Goal: Register for event/course

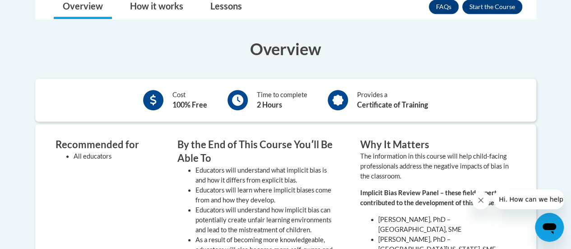
scroll to position [307, 0]
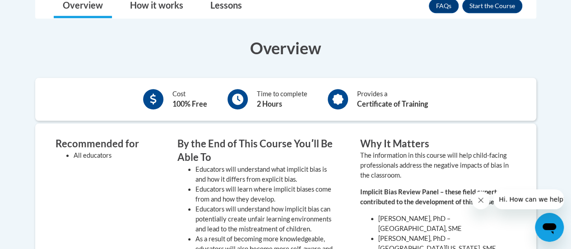
click at [342, 99] on icon at bounding box center [337, 98] width 11 height 11
click at [346, 100] on div at bounding box center [338, 99] width 20 height 20
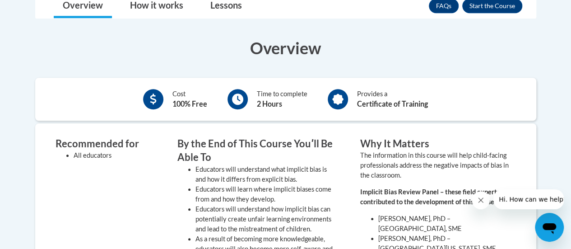
click at [338, 100] on icon at bounding box center [337, 98] width 11 height 11
click at [365, 105] on b "Certificate of Training" at bounding box center [392, 103] width 71 height 9
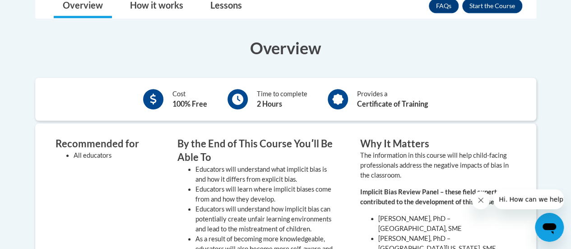
click at [337, 102] on icon at bounding box center [337, 98] width 11 height 11
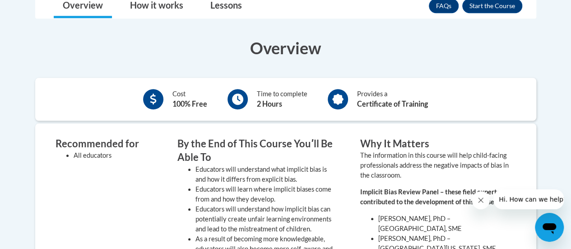
click at [337, 101] on icon at bounding box center [337, 98] width 11 height 11
click at [338, 102] on icon at bounding box center [337, 98] width 11 height 11
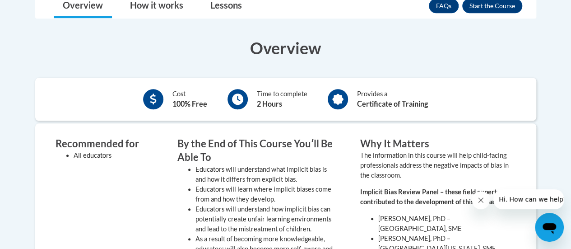
click at [338, 102] on icon at bounding box center [337, 98] width 11 height 11
click at [486, 7] on button "Enroll" at bounding box center [492, 6] width 60 height 14
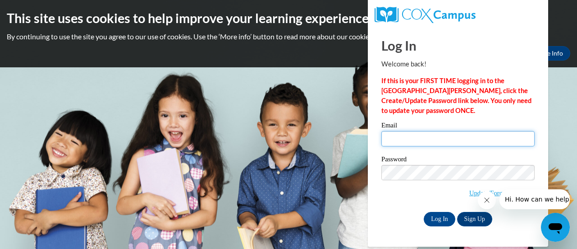
click at [390, 141] on input "Email" at bounding box center [458, 138] width 153 height 15
type input "tnreliford@yahoo.com"
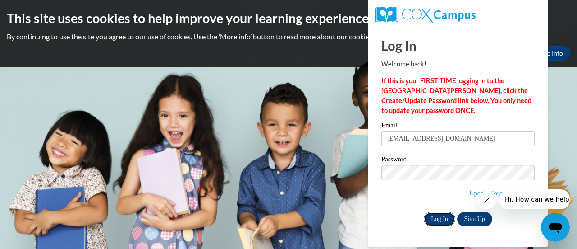
click at [435, 219] on input "Log In" at bounding box center [440, 219] width 32 height 14
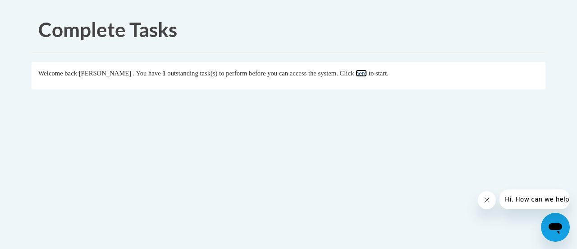
click at [367, 75] on link "here" at bounding box center [361, 72] width 11 height 7
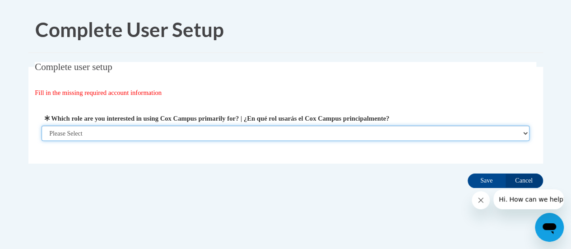
click at [523, 133] on select "Please Select College/University | Colegio/Universidad Community/Nonprofit Part…" at bounding box center [286, 132] width 488 height 15
select select "fbf2d438-af2f-41f8-98f1-81c410e29de3"
click at [42, 125] on select "Please Select College/University | Colegio/Universidad Community/Nonprofit Part…" at bounding box center [286, 132] width 488 height 15
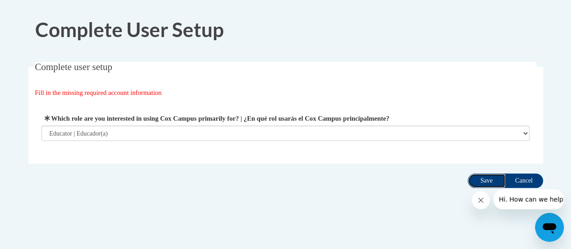
click at [489, 180] on input "Save" at bounding box center [486, 180] width 38 height 14
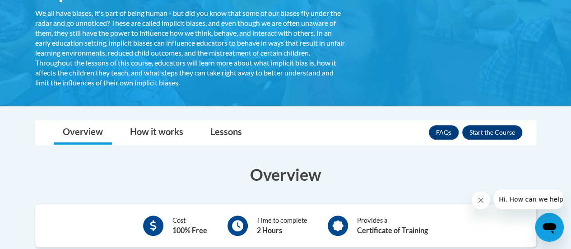
scroll to position [199, 0]
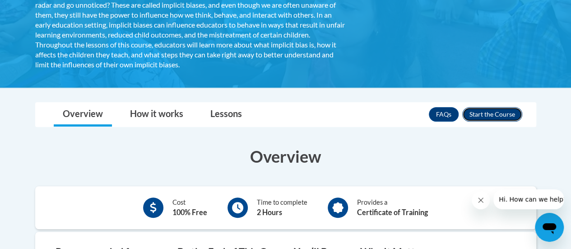
click at [490, 116] on button "Enroll" at bounding box center [492, 114] width 60 height 14
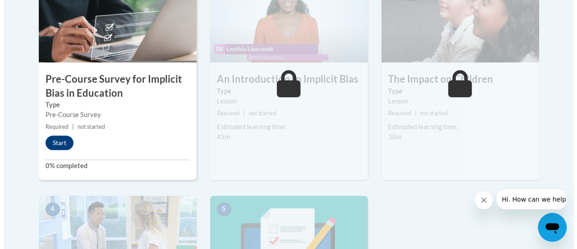
scroll to position [343, 0]
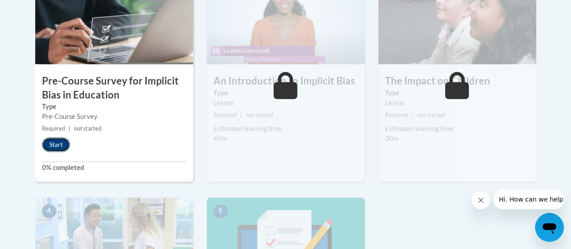
click at [61, 143] on button "Start" at bounding box center [56, 144] width 28 height 14
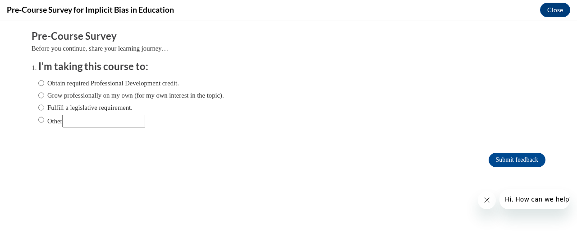
scroll to position [0, 0]
click at [38, 84] on input "Obtain required Professional Development credit." at bounding box center [41, 83] width 6 height 10
radio input "true"
click at [500, 159] on input "Submit feedback" at bounding box center [517, 159] width 57 height 14
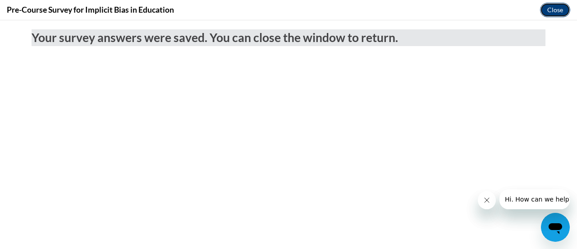
click at [558, 9] on button "Close" at bounding box center [555, 10] width 30 height 14
